Goal: Task Accomplishment & Management: Manage account settings

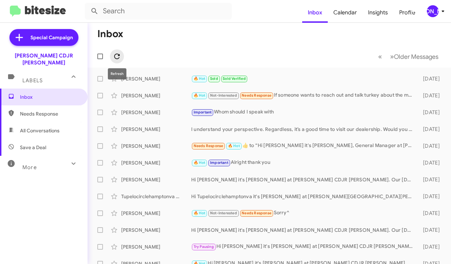
click at [120, 55] on icon at bounding box center [117, 56] width 8 height 8
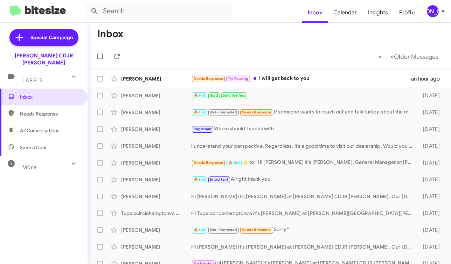
click at [434, 10] on div "[PERSON_NAME]" at bounding box center [433, 11] width 12 height 12
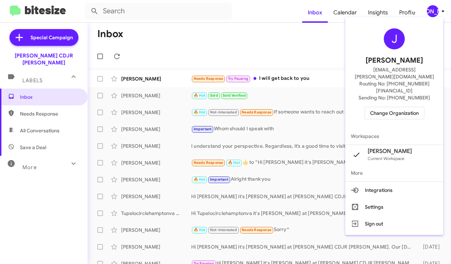
click at [391, 107] on span "Change Organization" at bounding box center [394, 113] width 49 height 12
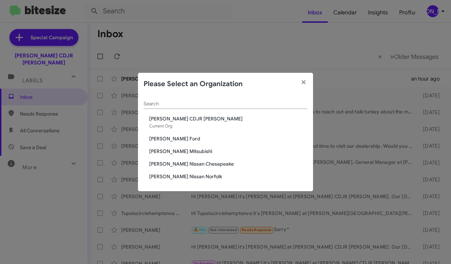
click at [168, 153] on span "[PERSON_NAME] Mitsubishi" at bounding box center [228, 151] width 158 height 7
